Goal: Information Seeking & Learning: Learn about a topic

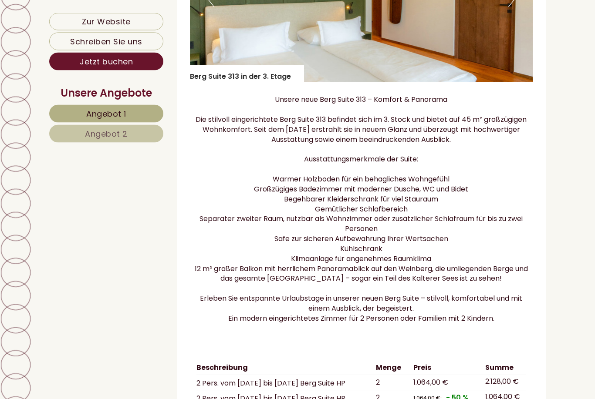
scroll to position [3096, 0]
click at [145, 109] on link "Angebot 1" at bounding box center [106, 114] width 114 height 18
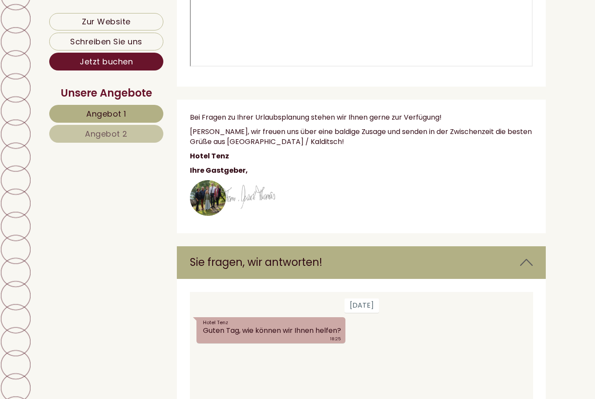
scroll to position [507, 0]
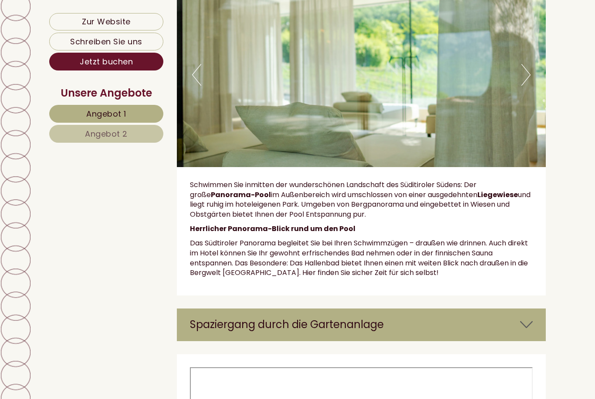
click at [136, 129] on link "Angebot 2" at bounding box center [106, 134] width 114 height 18
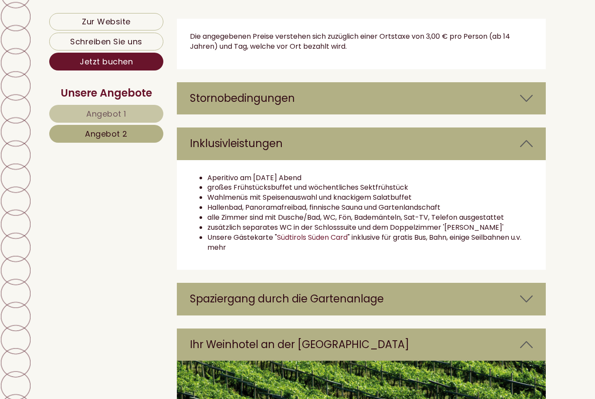
scroll to position [1388, 0]
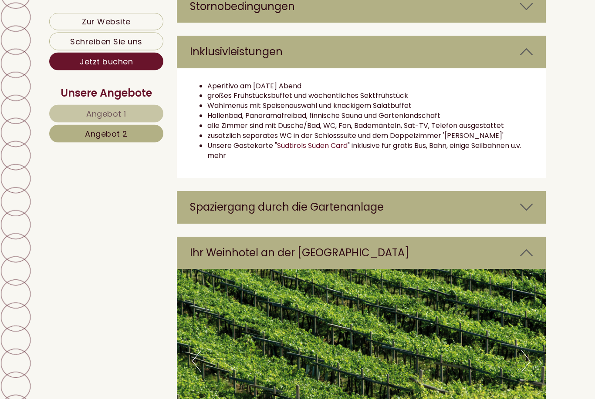
click at [529, 200] on icon at bounding box center [526, 207] width 13 height 15
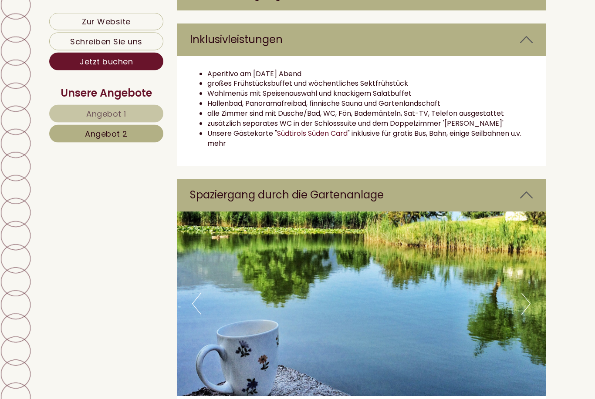
click at [527, 294] on button "Next" at bounding box center [525, 305] width 9 height 22
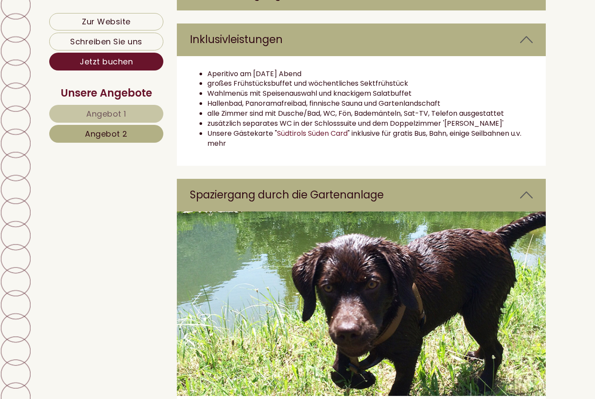
click at [533, 295] on img at bounding box center [361, 304] width 369 height 185
click at [533, 297] on img at bounding box center [361, 304] width 369 height 185
click at [524, 295] on button "Next" at bounding box center [525, 304] width 9 height 22
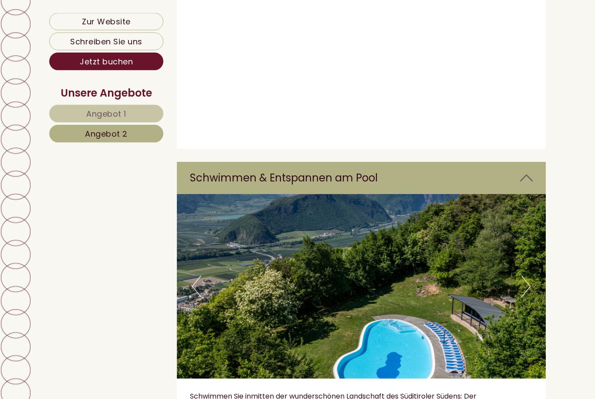
scroll to position [2814, 0]
click at [521, 276] on button "Next" at bounding box center [525, 287] width 9 height 22
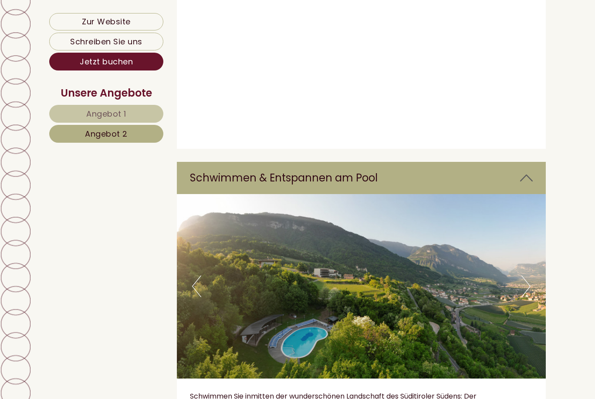
click at [529, 276] on button "Next" at bounding box center [525, 287] width 9 height 22
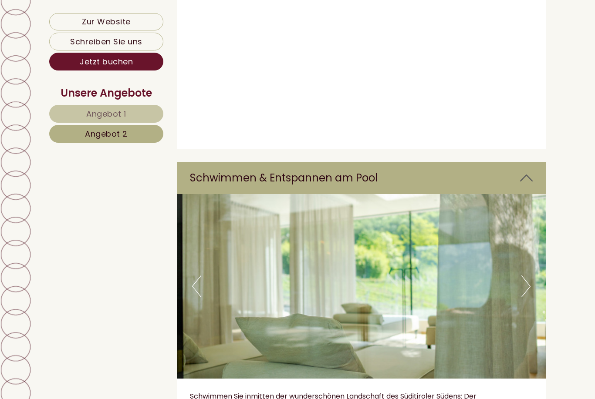
click at [529, 276] on button "Next" at bounding box center [525, 287] width 9 height 22
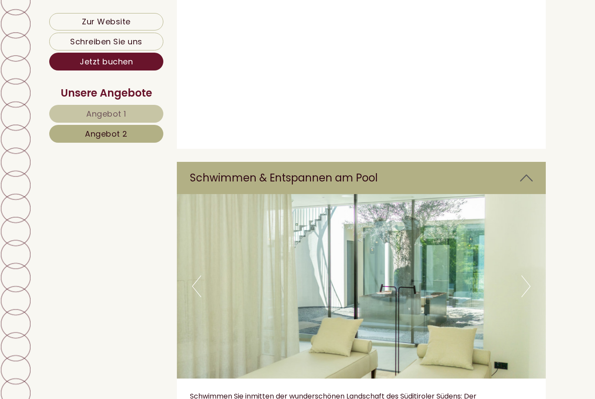
click at [530, 222] on img at bounding box center [361, 286] width 369 height 185
click at [535, 222] on img at bounding box center [361, 286] width 369 height 185
click at [526, 276] on button "Next" at bounding box center [525, 287] width 9 height 22
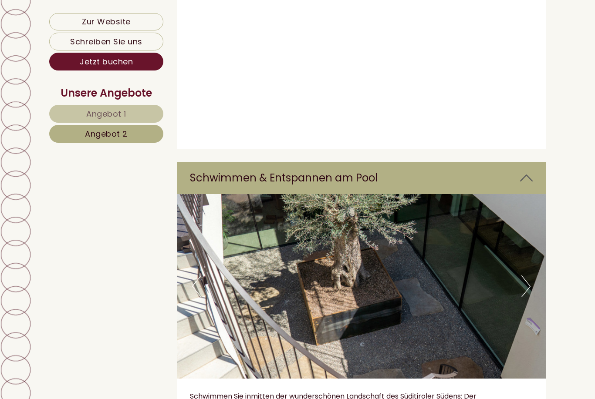
click at [525, 276] on button "Next" at bounding box center [525, 287] width 9 height 22
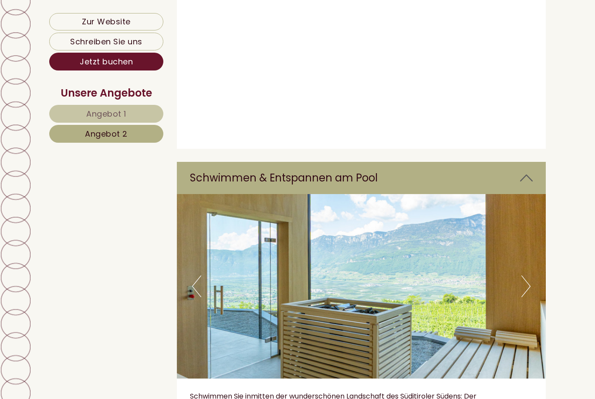
click at [525, 276] on button "Next" at bounding box center [525, 287] width 9 height 22
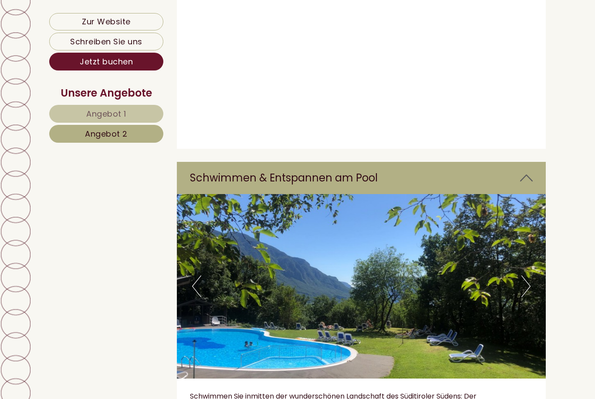
click at [524, 276] on button "Next" at bounding box center [525, 287] width 9 height 22
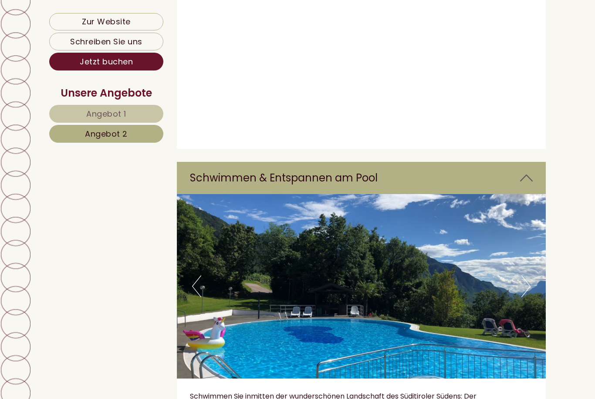
click at [521, 276] on button "Next" at bounding box center [525, 287] width 9 height 22
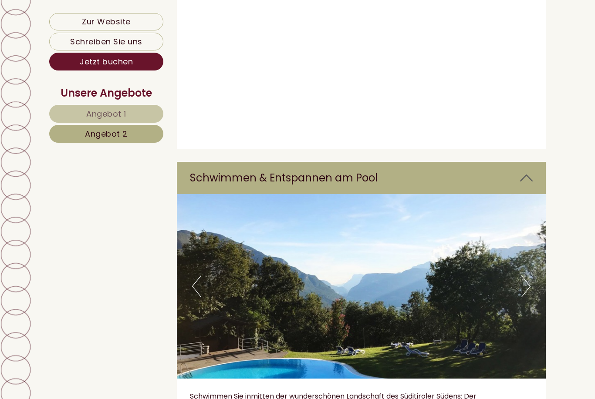
click at [521, 276] on button "Next" at bounding box center [525, 287] width 9 height 22
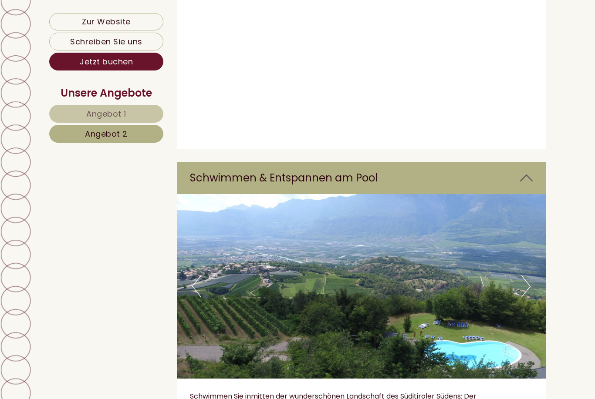
click at [525, 276] on button "Next" at bounding box center [525, 287] width 9 height 22
click at [523, 276] on button "Next" at bounding box center [525, 287] width 9 height 22
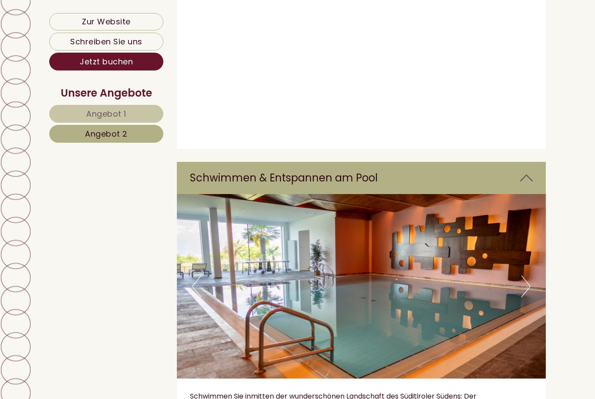
click at [523, 276] on button "Next" at bounding box center [525, 287] width 9 height 22
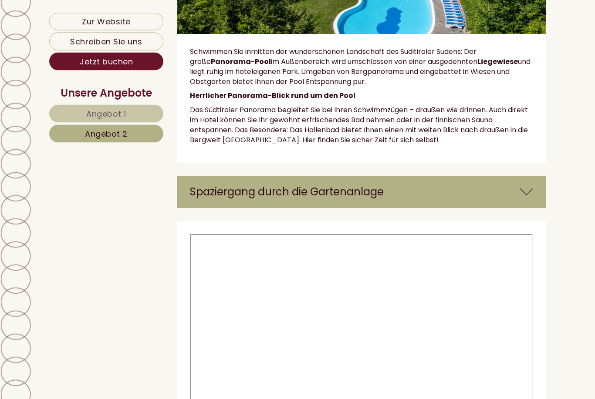
scroll to position [3138, 0]
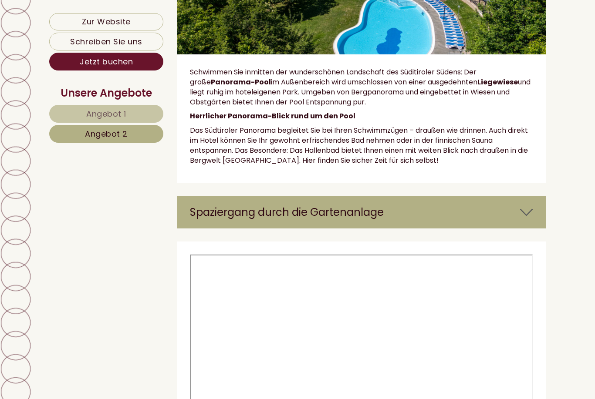
click at [96, 113] on span "Angebot 1" at bounding box center [106, 113] width 40 height 11
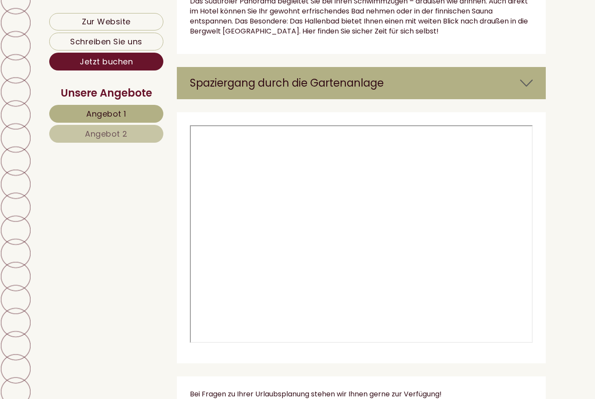
scroll to position [507, 0]
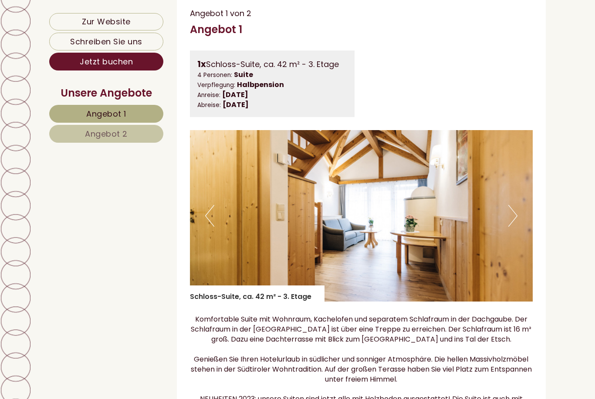
click at [451, 253] on img at bounding box center [361, 216] width 343 height 172
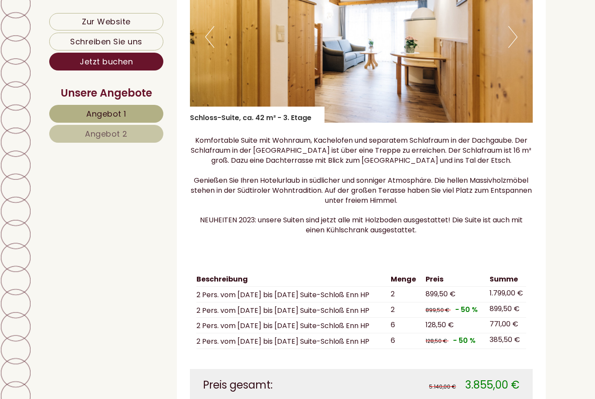
scroll to position [527, 0]
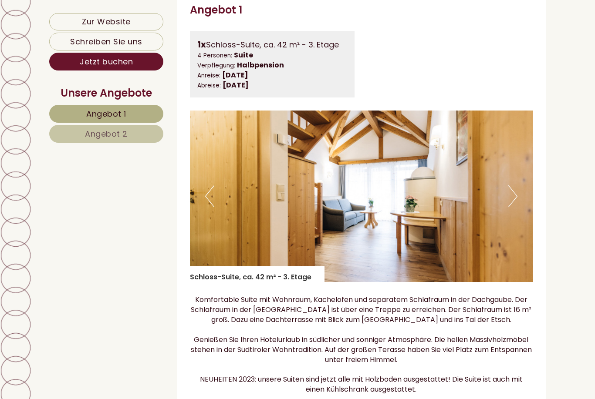
click at [513, 203] on button "Next" at bounding box center [512, 197] width 9 height 22
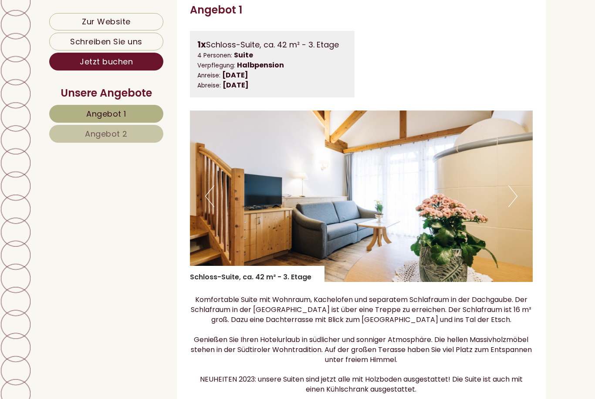
click at [514, 206] on button "Next" at bounding box center [512, 197] width 9 height 22
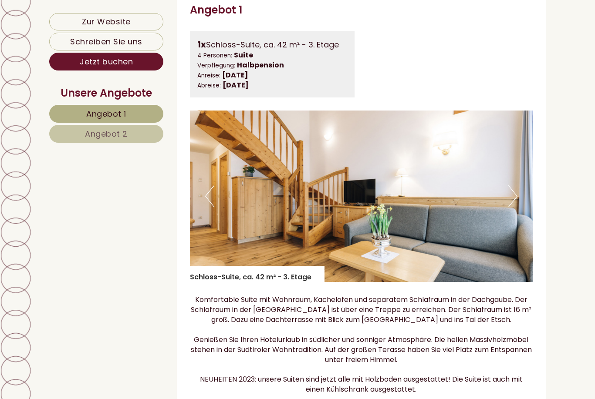
click at [518, 205] on img at bounding box center [361, 197] width 343 height 172
click at [514, 200] on button "Next" at bounding box center [512, 197] width 9 height 22
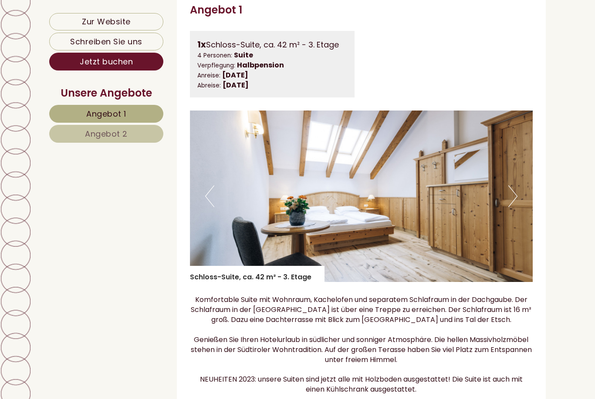
click at [515, 206] on button "Next" at bounding box center [512, 197] width 9 height 22
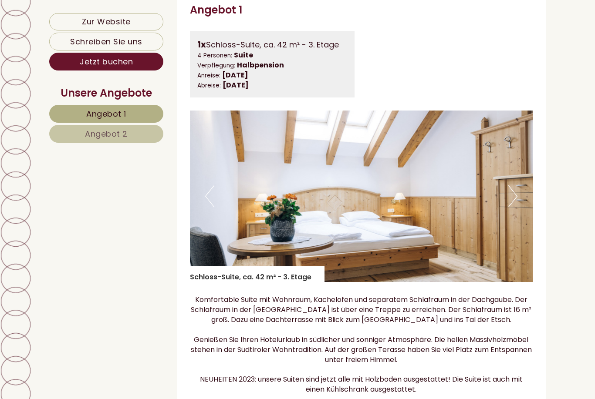
click at [517, 206] on img at bounding box center [361, 197] width 343 height 172
click at [514, 199] on button "Next" at bounding box center [512, 197] width 9 height 22
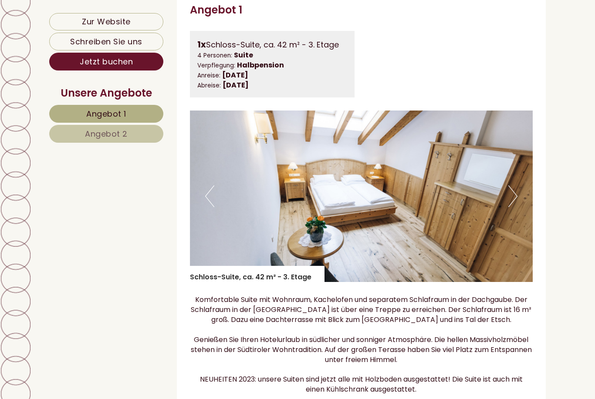
click at [510, 201] on button "Next" at bounding box center [512, 197] width 9 height 22
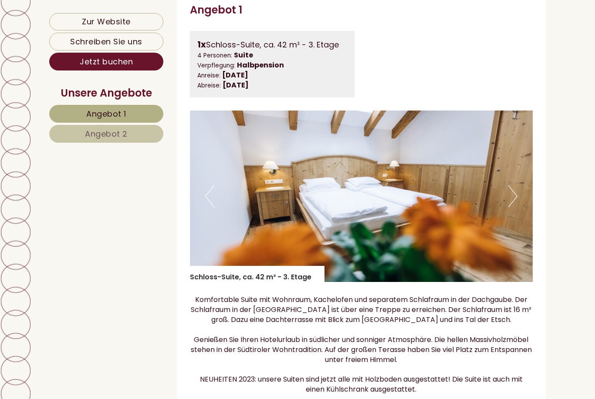
click at [512, 201] on button "Next" at bounding box center [512, 197] width 9 height 22
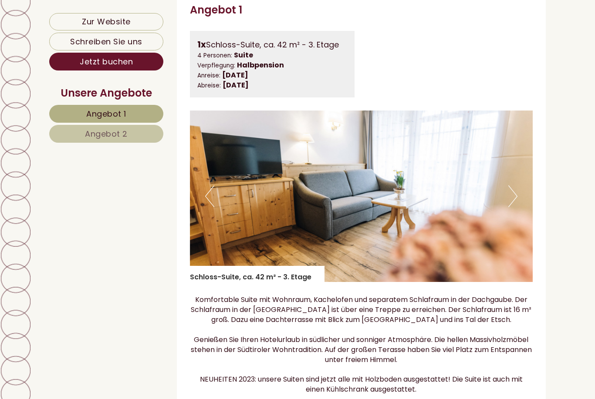
click at [515, 203] on button "Next" at bounding box center [512, 197] width 9 height 22
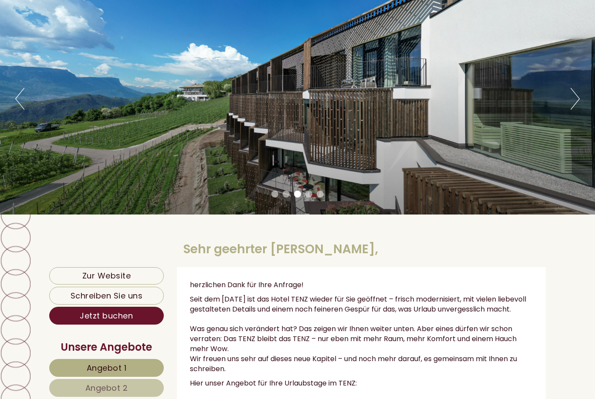
scroll to position [0, 0]
